Goal: Information Seeking & Learning: Get advice/opinions

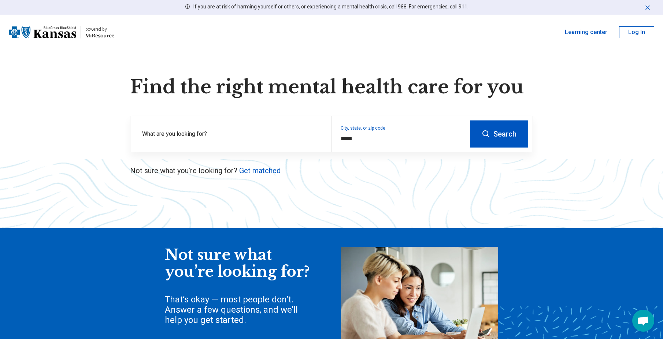
type input "*****"
click at [516, 132] on button "Search" at bounding box center [499, 134] width 58 height 27
click at [253, 170] on link "Get matched" at bounding box center [259, 170] width 41 height 9
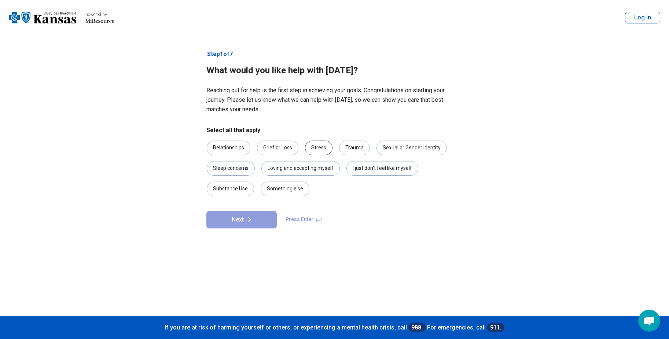
click at [314, 151] on div "Stress" at bounding box center [318, 148] width 27 height 15
click at [261, 225] on button "Next" at bounding box center [241, 220] width 70 height 18
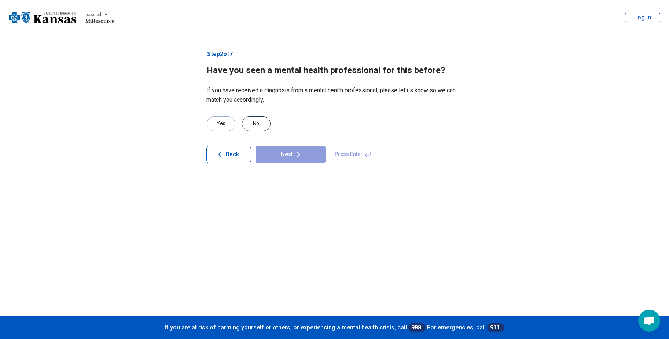
click at [253, 123] on div "No" at bounding box center [256, 124] width 29 height 15
click at [294, 157] on icon at bounding box center [298, 154] width 9 height 9
click at [257, 126] on div "No" at bounding box center [256, 124] width 29 height 15
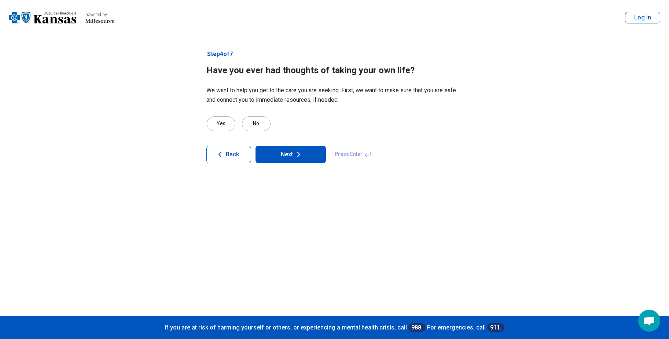
click at [292, 151] on button "Next" at bounding box center [290, 155] width 70 height 18
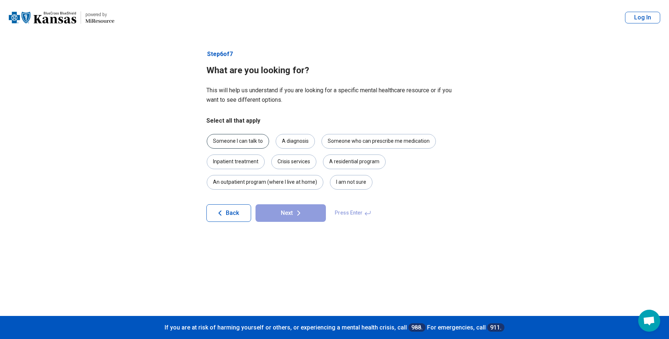
click at [255, 144] on div "Someone I can talk to" at bounding box center [238, 141] width 62 height 15
click at [303, 215] on button "Next" at bounding box center [290, 214] width 70 height 18
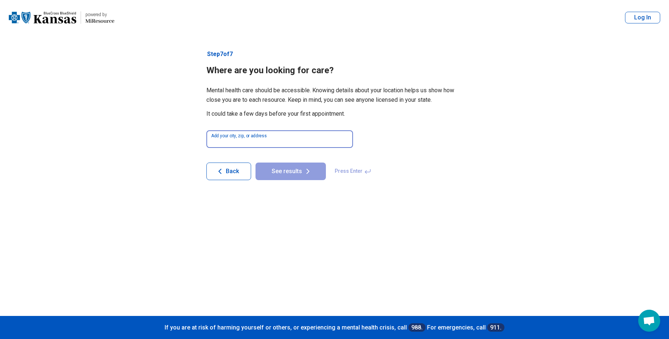
click at [298, 139] on input at bounding box center [279, 139] width 147 height 18
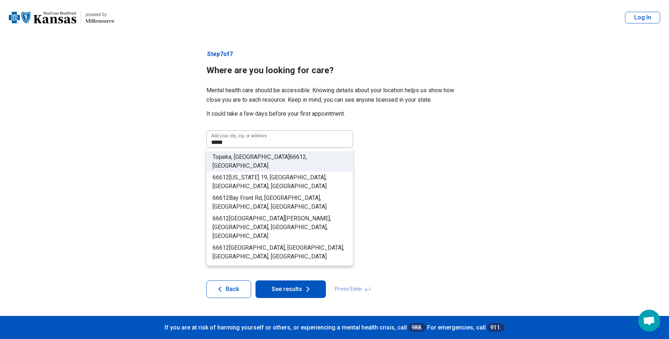
click at [285, 157] on li "Topeka, KS 66612 , USA" at bounding box center [280, 161] width 146 height 21
type input "**********"
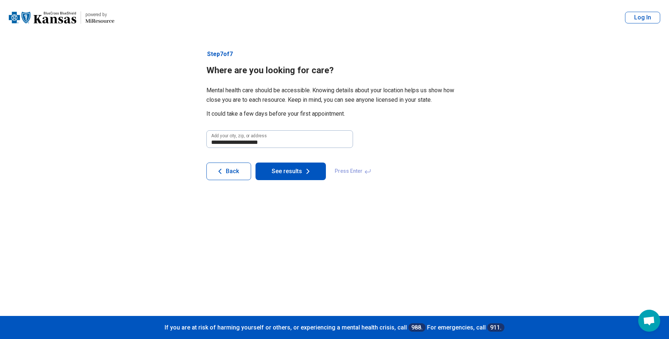
click at [293, 173] on button "See results" at bounding box center [290, 172] width 70 height 18
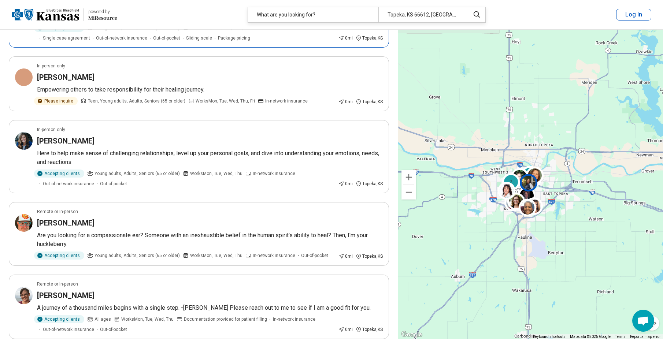
scroll to position [110, 0]
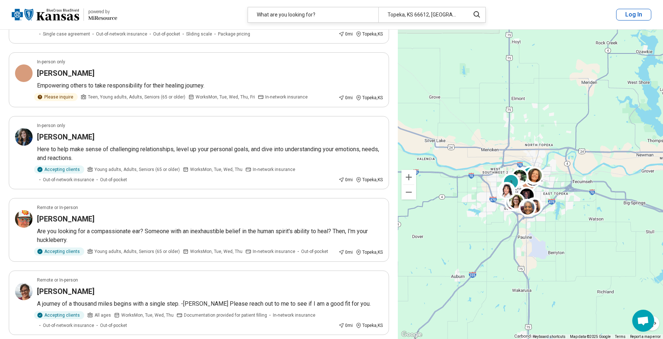
drag, startPoint x: 211, startPoint y: 264, endPoint x: 217, endPoint y: 261, distance: 6.6
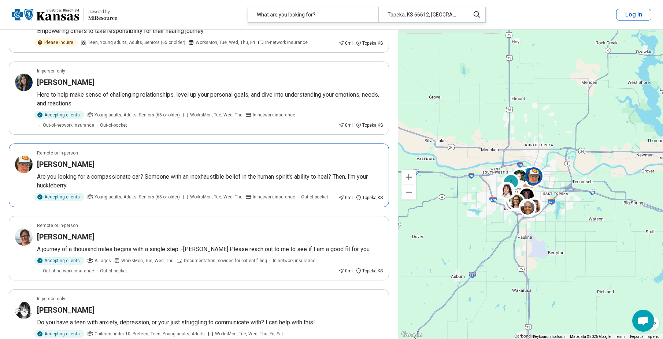
scroll to position [0, 0]
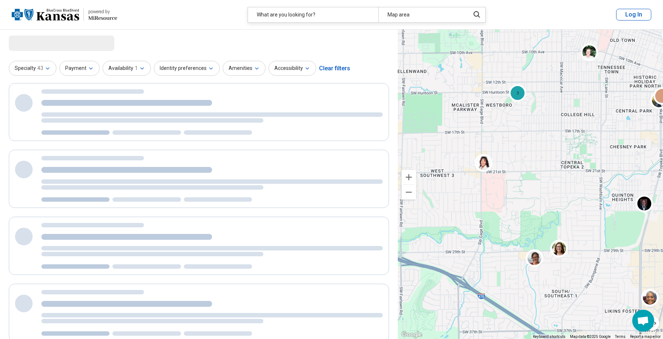
drag, startPoint x: 504, startPoint y: 178, endPoint x: 586, endPoint y: 210, distance: 87.1
click at [591, 209] on div "2 3 3" at bounding box center [530, 185] width 265 height 310
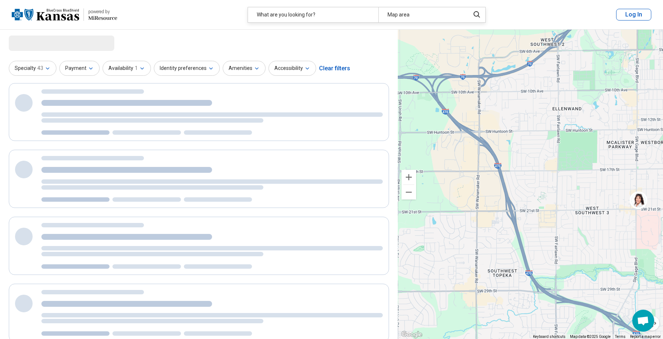
drag, startPoint x: 483, startPoint y: 210, endPoint x: 605, endPoint y: 234, distance: 123.6
click at [605, 234] on div "2 3 3" at bounding box center [530, 185] width 265 height 310
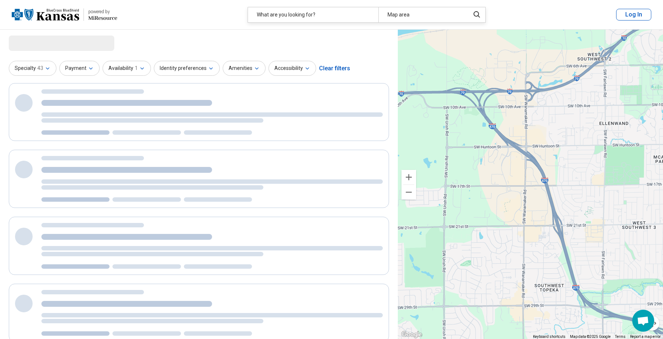
drag, startPoint x: 561, startPoint y: 211, endPoint x: 601, endPoint y: 225, distance: 42.1
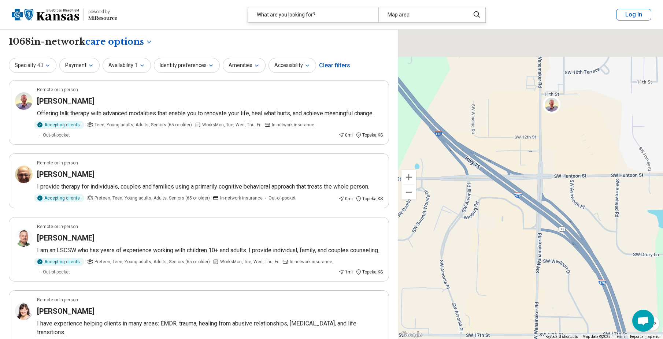
drag, startPoint x: 556, startPoint y: 192, endPoint x: 541, endPoint y: 309, distance: 118.2
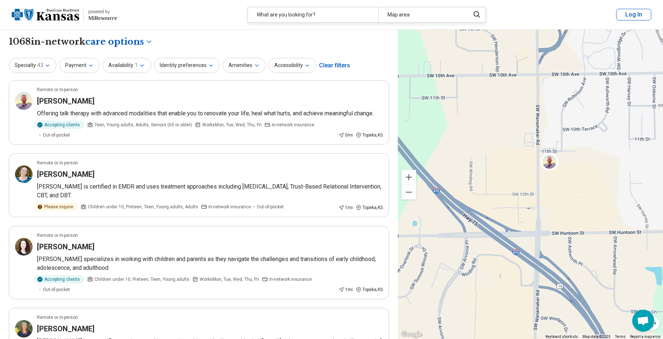
drag, startPoint x: 548, startPoint y: 220, endPoint x: 548, endPoint y: 261, distance: 41.4
click at [549, 260] on div "4 5 2 2 3" at bounding box center [530, 185] width 265 height 310
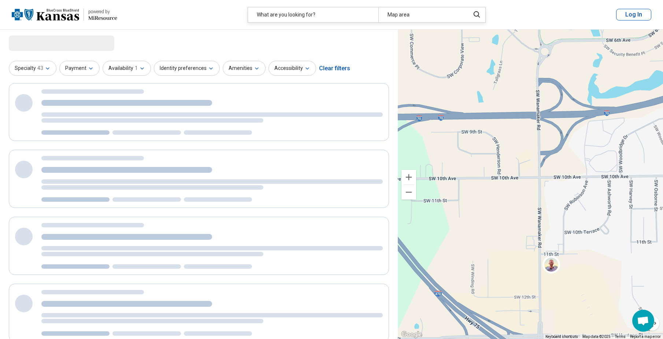
drag, startPoint x: 545, startPoint y: 186, endPoint x: 539, endPoint y: 227, distance: 41.2
click at [539, 227] on div "4 5 2 2 3" at bounding box center [530, 185] width 265 height 310
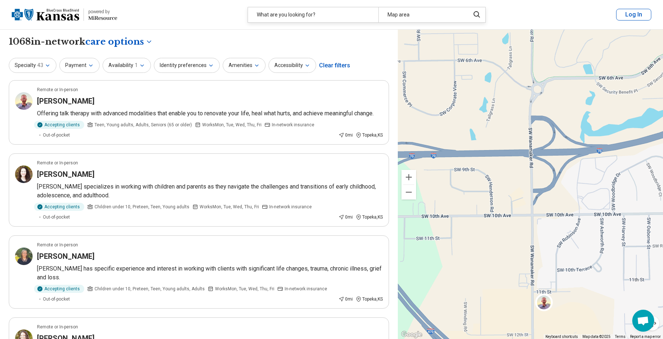
drag, startPoint x: 487, startPoint y: 300, endPoint x: 488, endPoint y: 235, distance: 64.9
click at [488, 247] on div "5 4 2 8" at bounding box center [530, 185] width 265 height 310
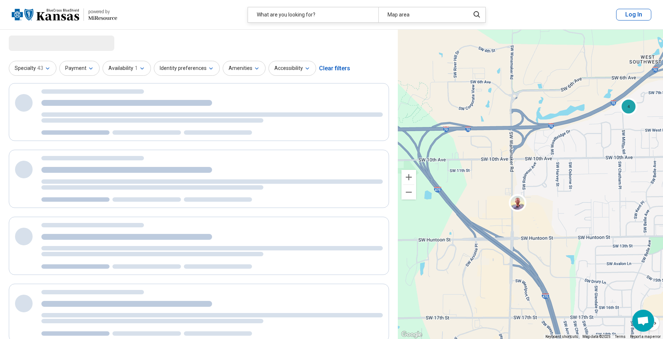
drag, startPoint x: 520, startPoint y: 299, endPoint x: 529, endPoint y: 146, distance: 153.1
click at [529, 166] on div "5 4 2 8" at bounding box center [530, 185] width 265 height 310
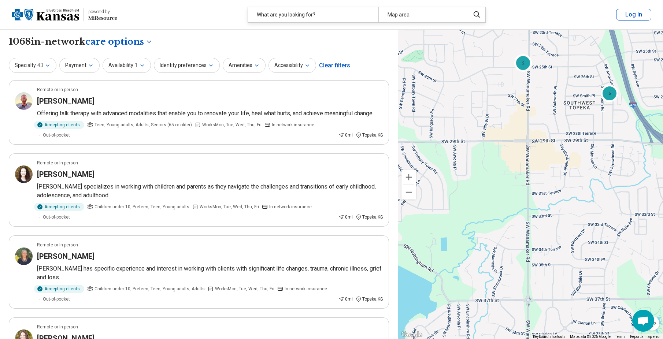
drag, startPoint x: 539, startPoint y: 257, endPoint x: 535, endPoint y: 339, distance: 82.6
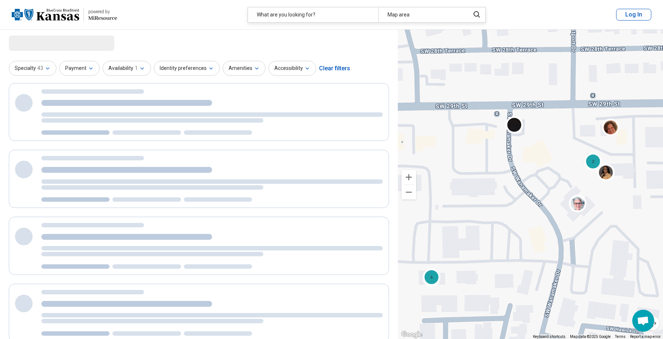
drag, startPoint x: 607, startPoint y: 144, endPoint x: 588, endPoint y: 349, distance: 205.4
click at [588, 339] on html "**********" at bounding box center [331, 341] width 663 height 682
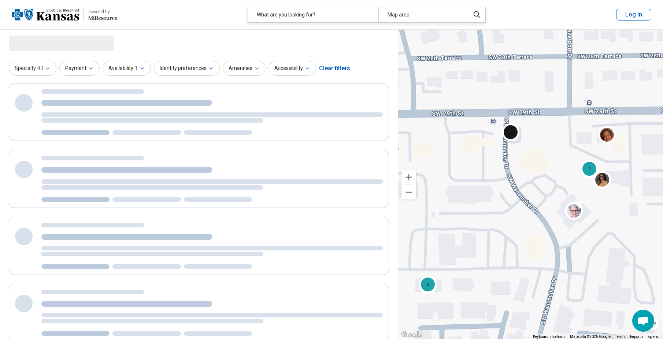
select select "***"
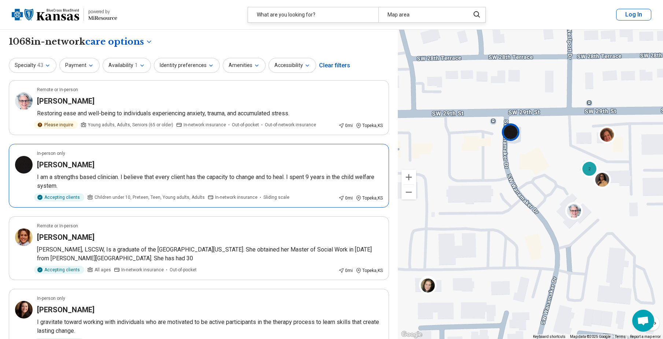
click at [184, 174] on p "I am a strengths based clinician. I believe that every client has the capacity …" at bounding box center [210, 182] width 346 height 18
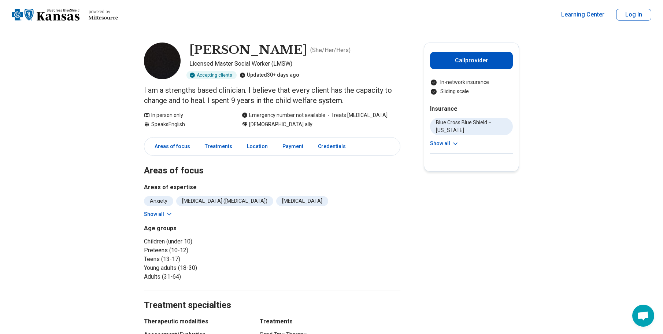
click at [171, 212] on icon at bounding box center [169, 213] width 7 height 7
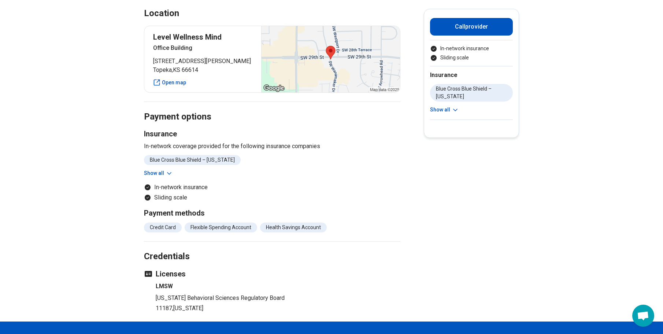
scroll to position [440, 0]
